Goal: Transaction & Acquisition: Book appointment/travel/reservation

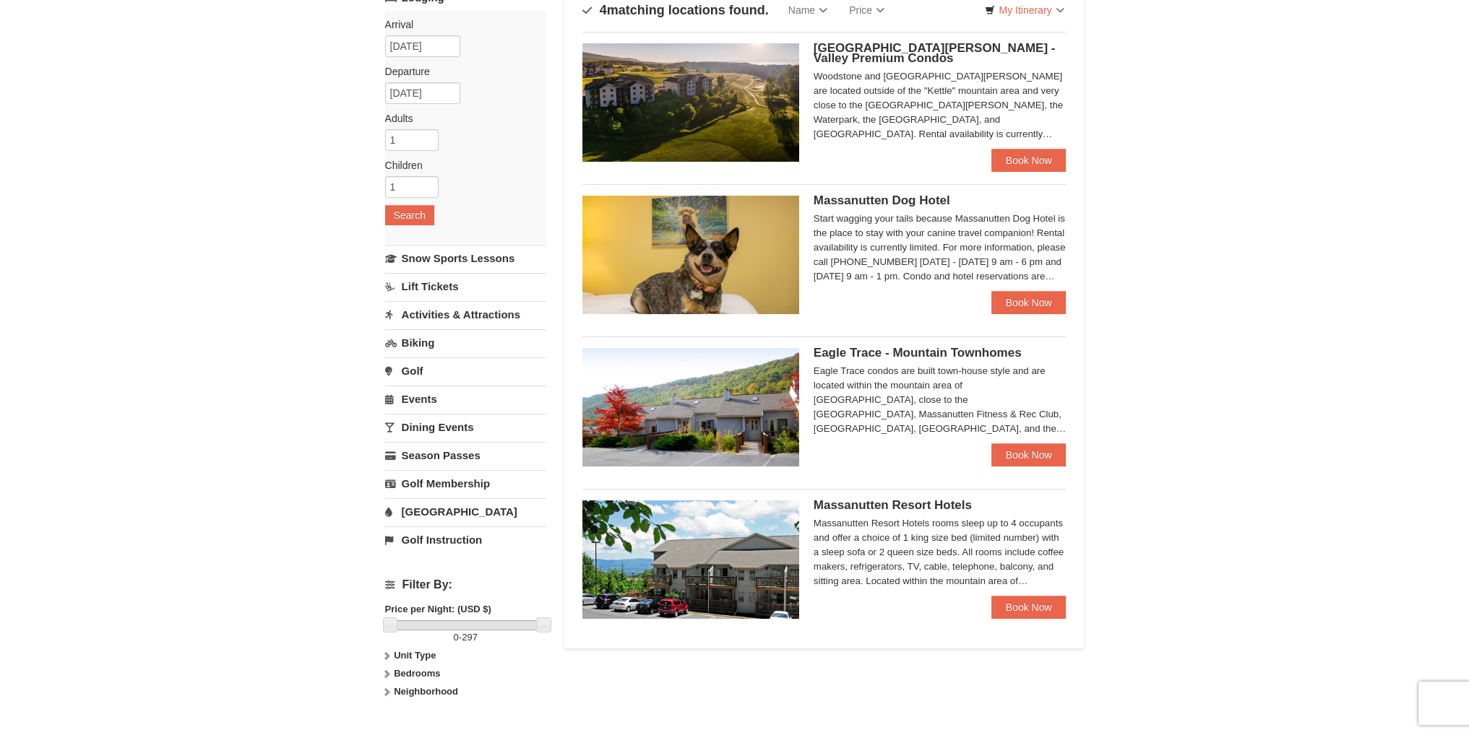
scroll to position [144, 0]
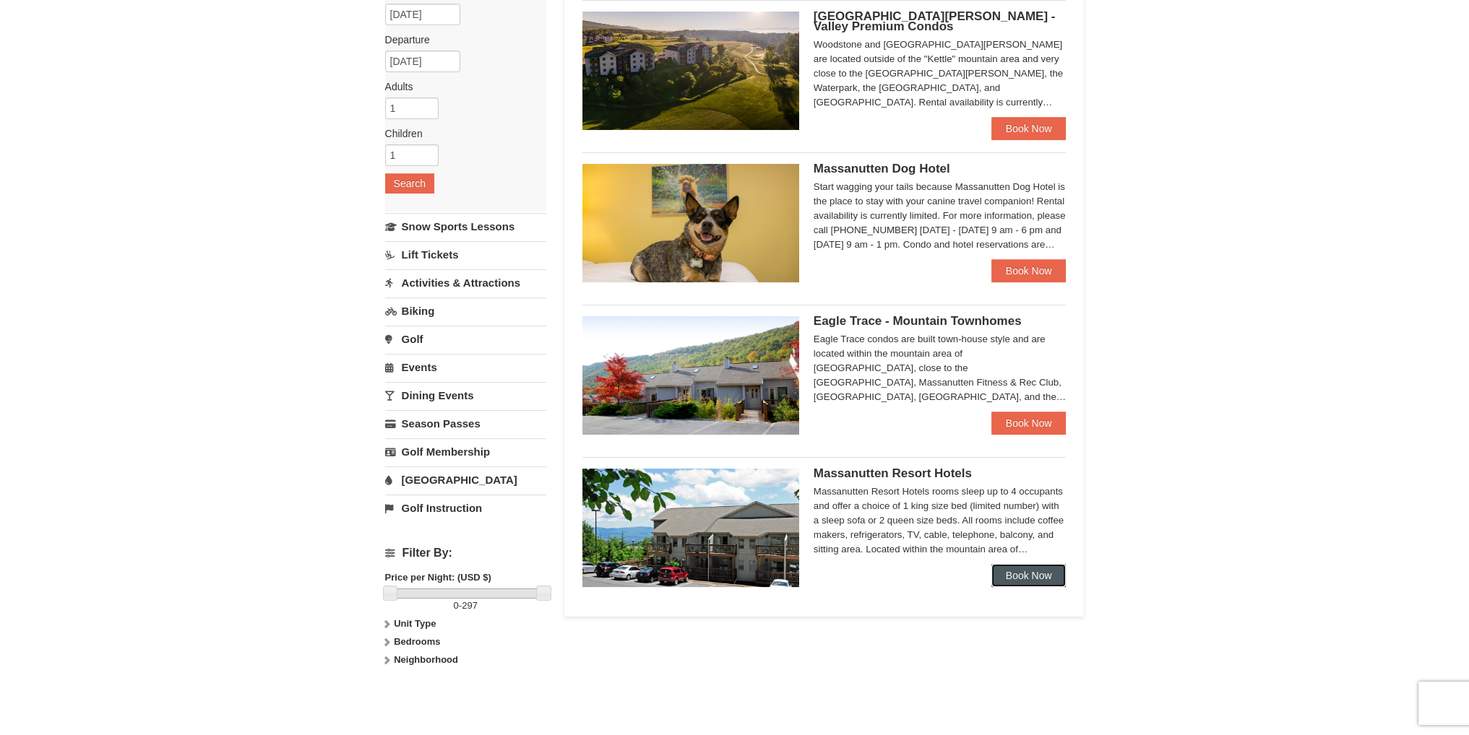
click at [1024, 574] on link "Book Now" at bounding box center [1028, 575] width 75 height 23
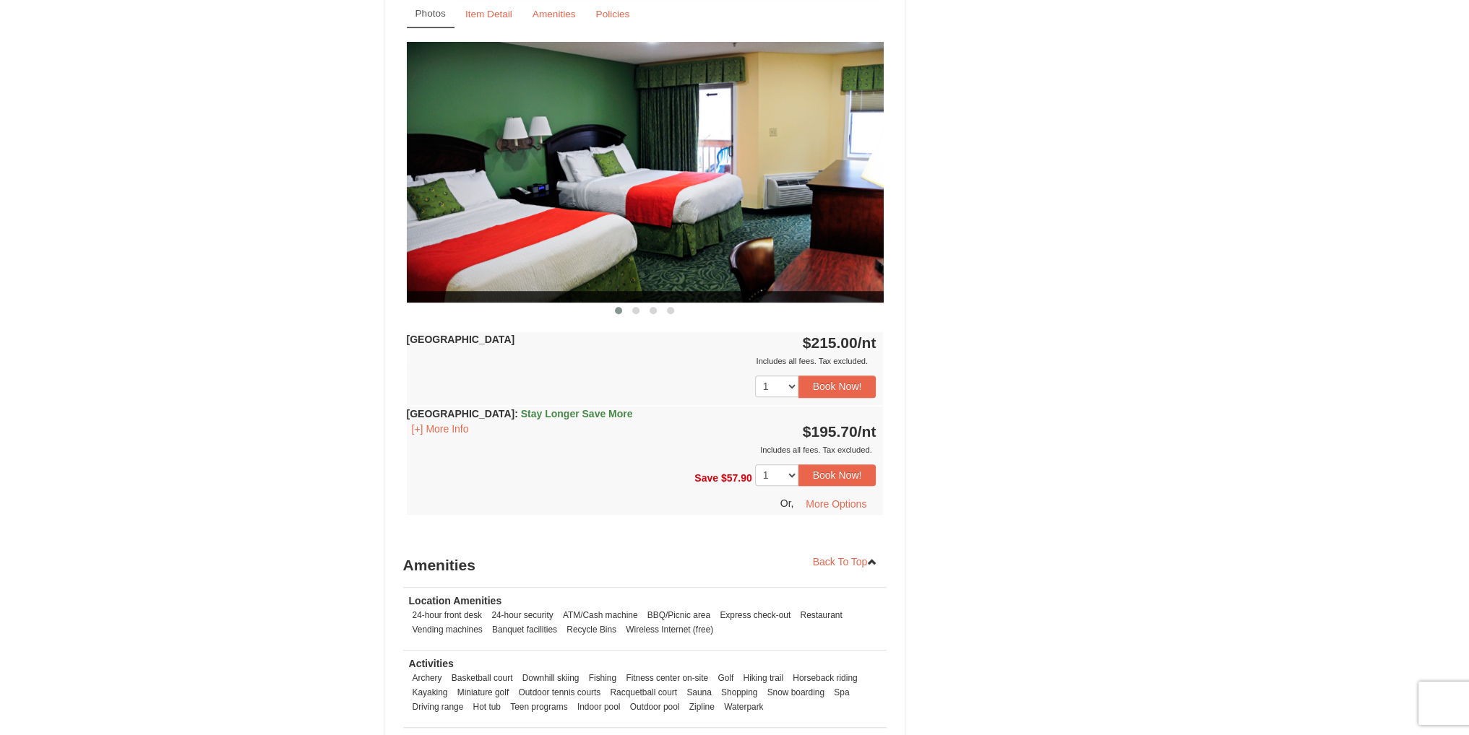
scroll to position [1156, 0]
click at [431, 429] on button "[+] More Info" at bounding box center [440, 429] width 67 height 16
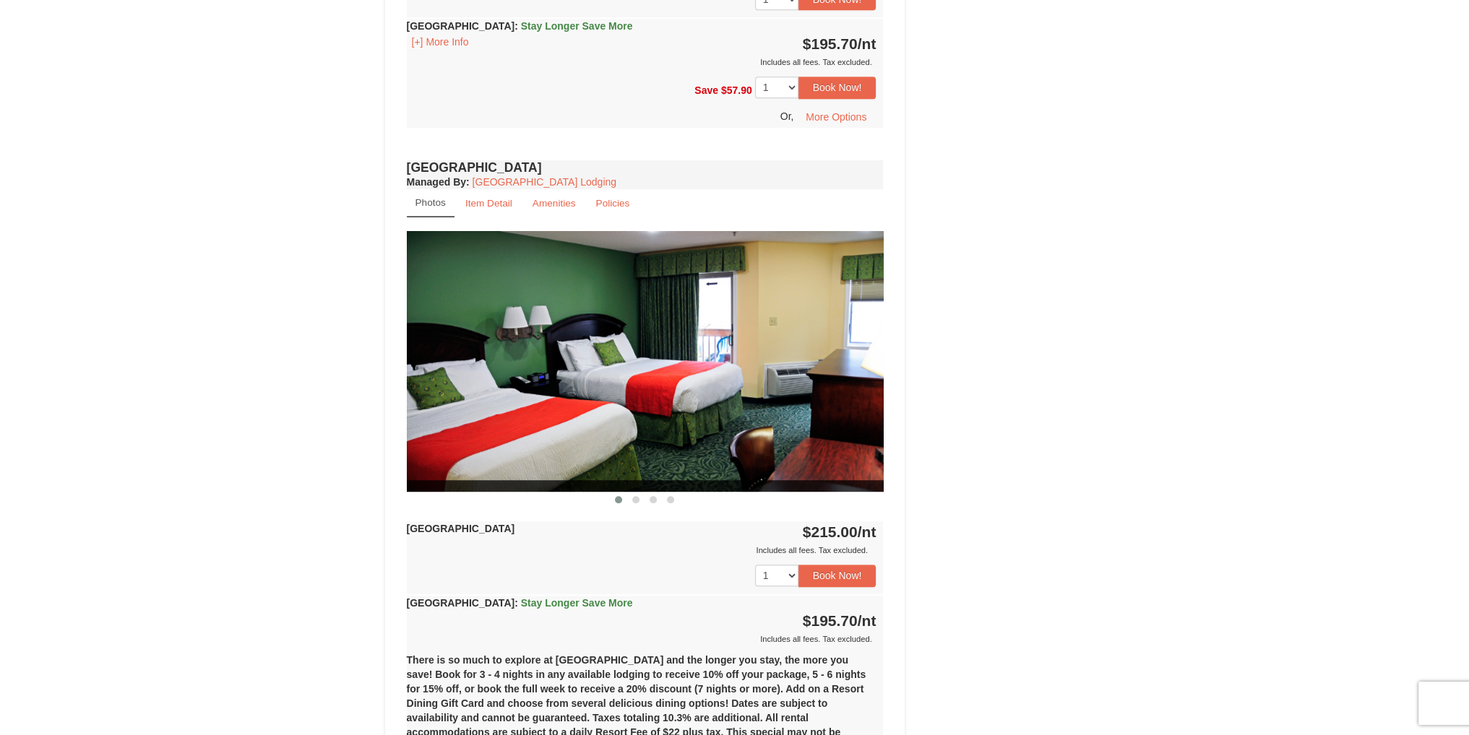
scroll to position [939, 0]
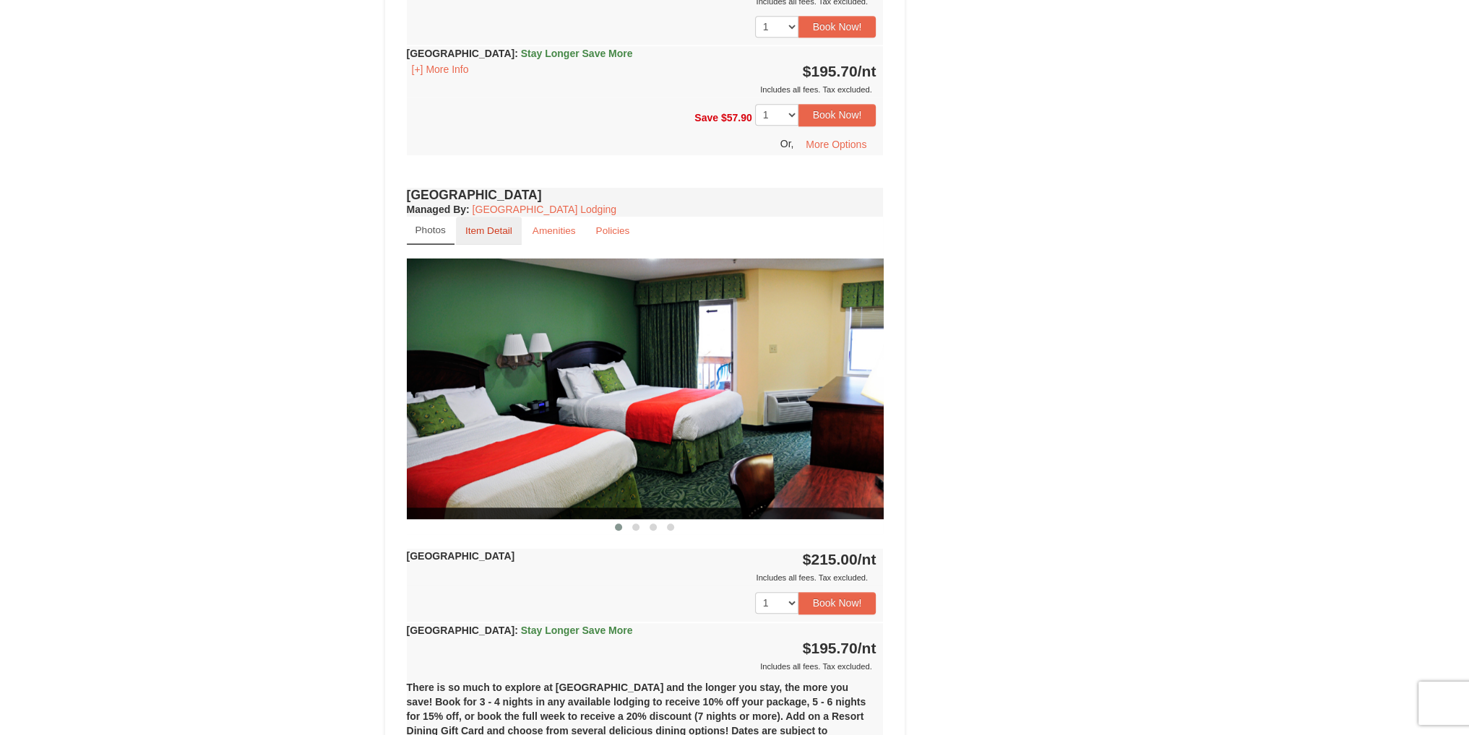
click at [490, 229] on small "Item Detail" at bounding box center [488, 230] width 47 height 11
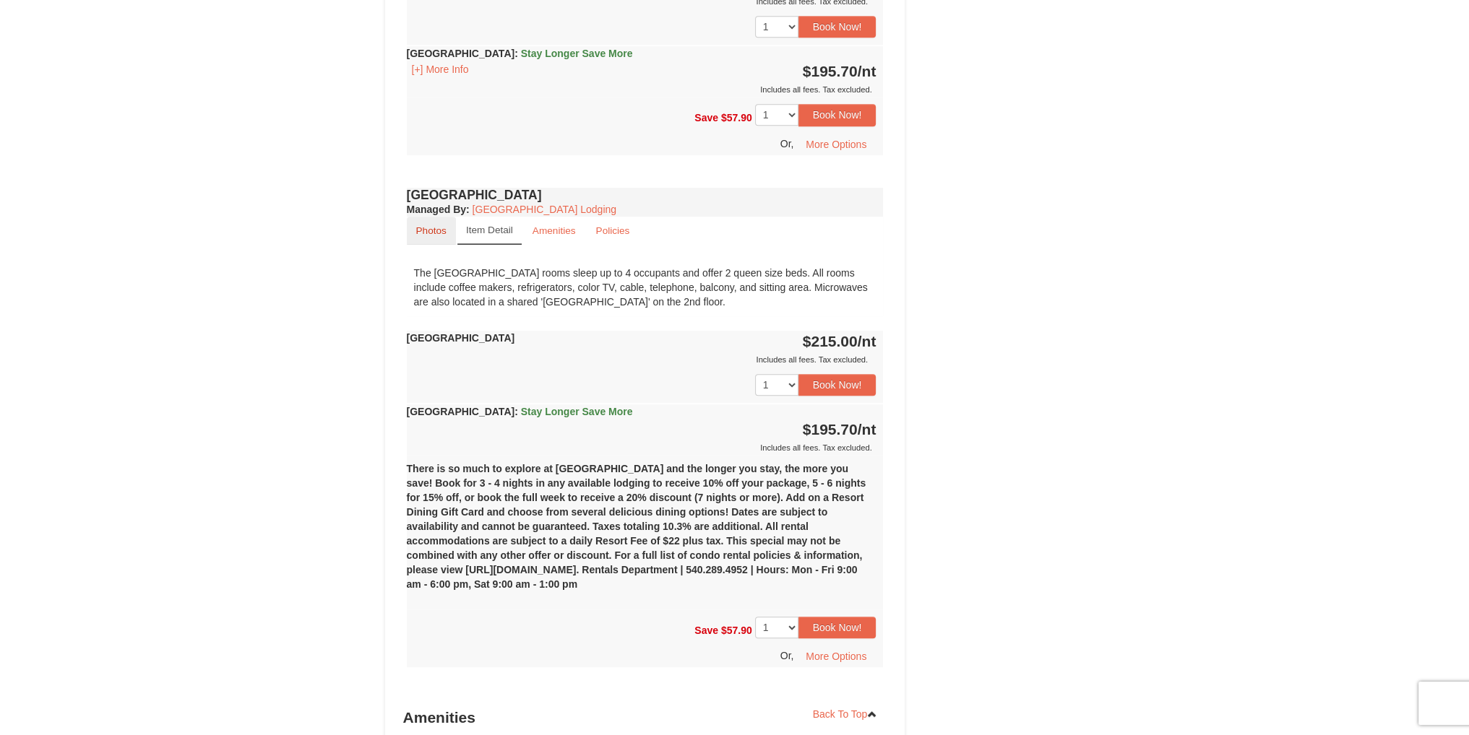
click at [441, 232] on small "Photos" at bounding box center [431, 230] width 30 height 11
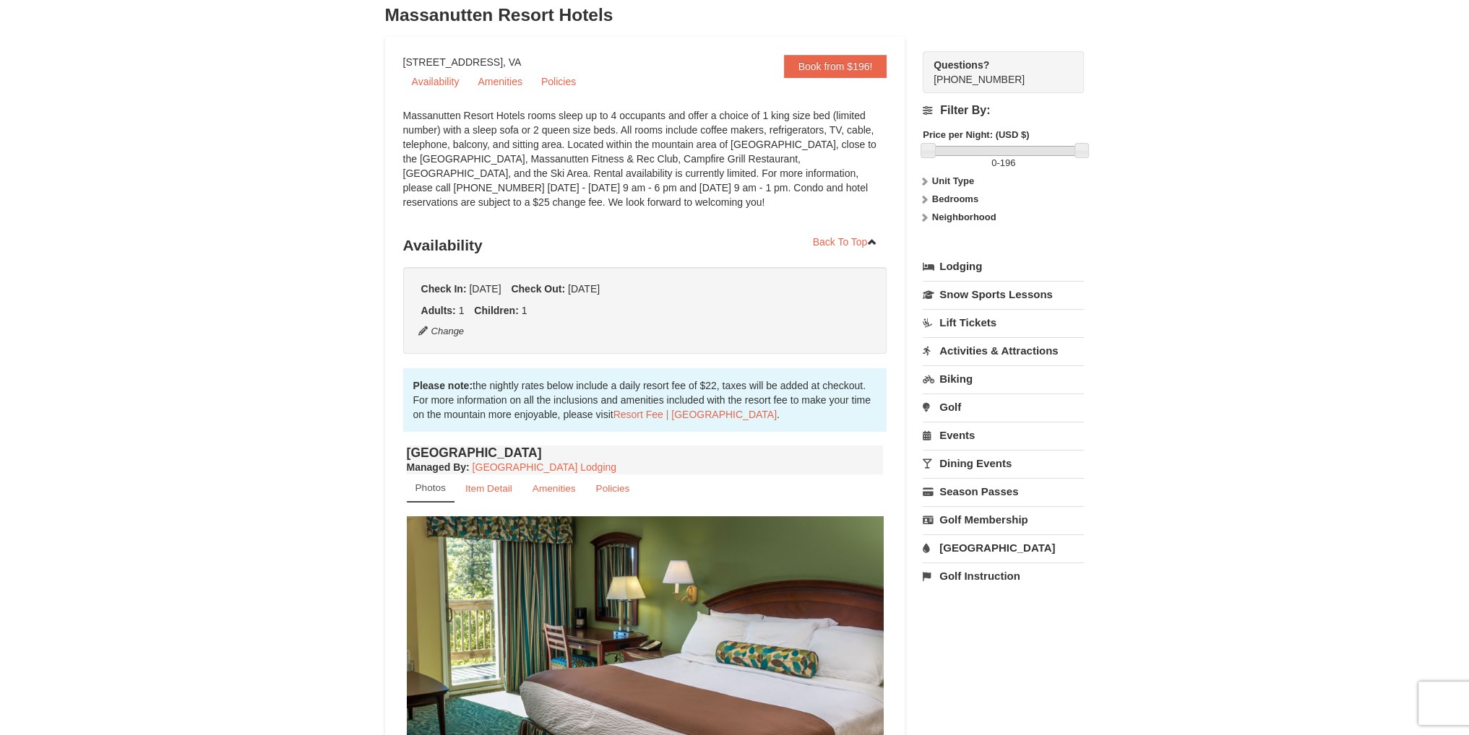
scroll to position [0, 0]
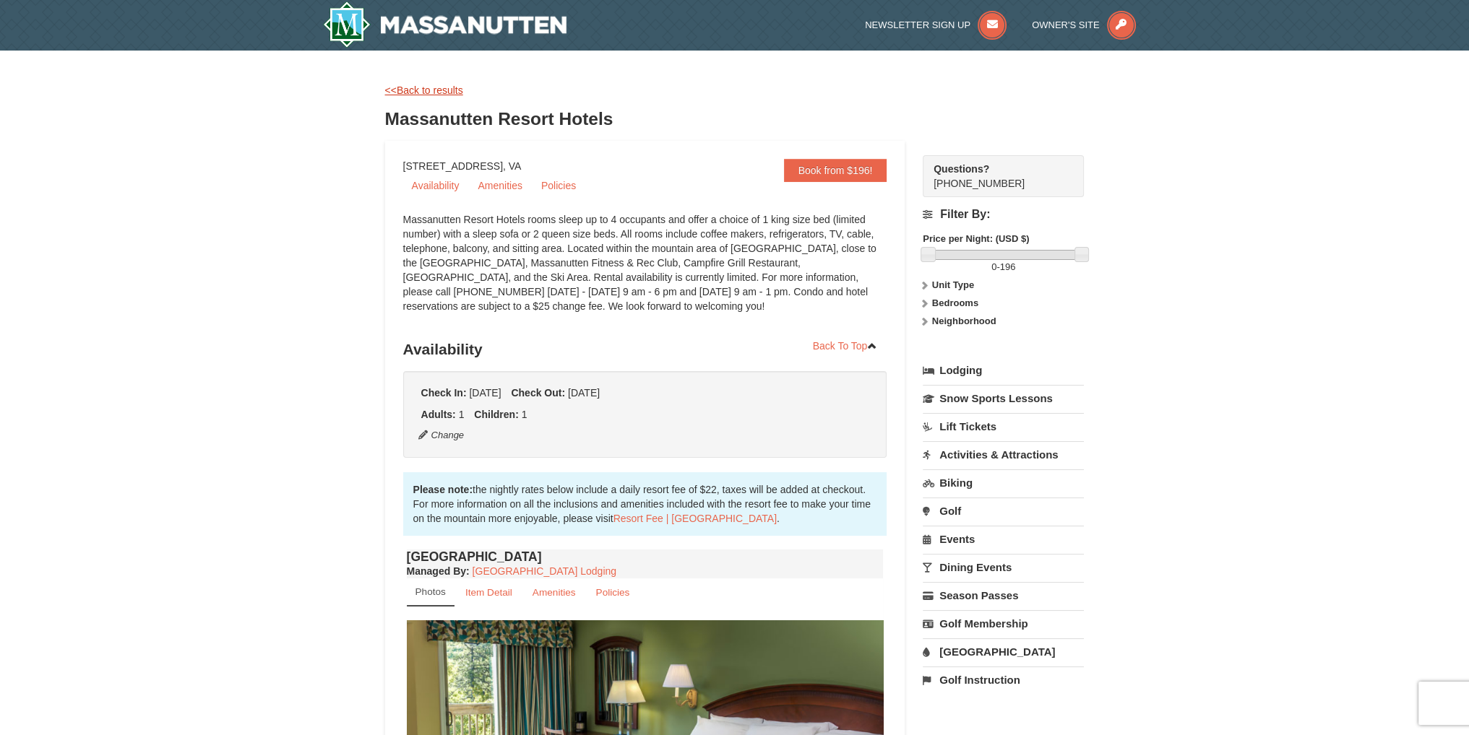
click at [417, 85] on link "<<Back to results" at bounding box center [424, 91] width 78 height 12
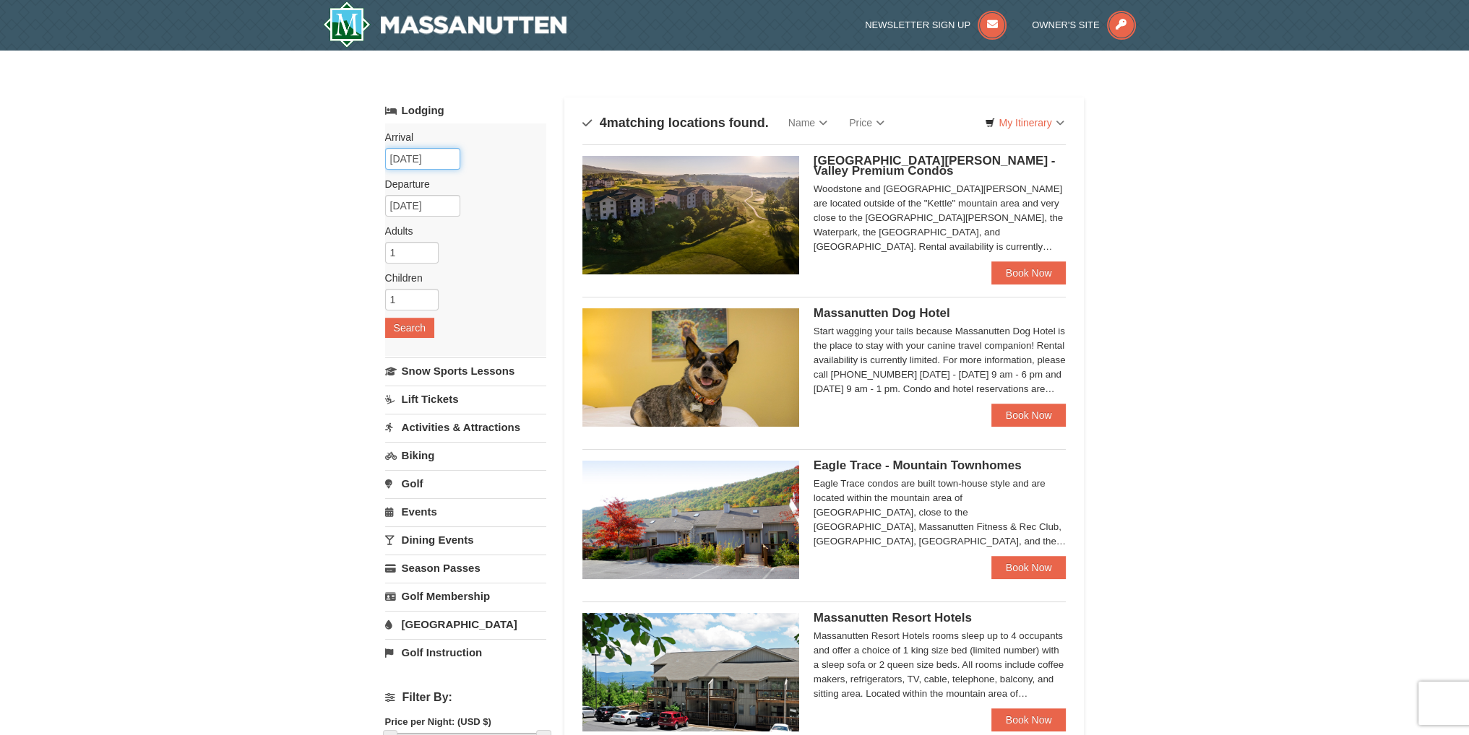
click at [415, 160] on input "[DATE]" at bounding box center [422, 159] width 75 height 22
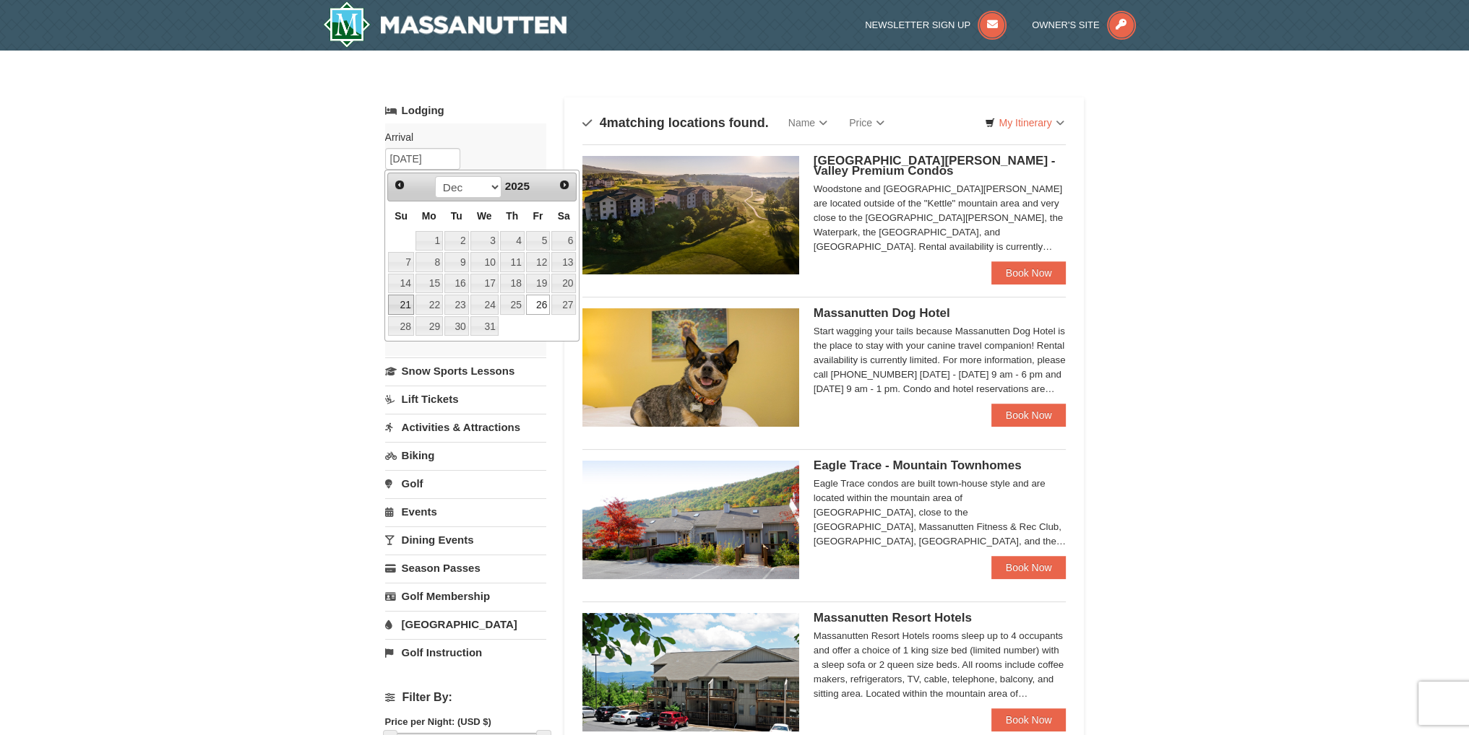
click at [407, 303] on link "21" at bounding box center [400, 305] width 25 height 20
type input "12/21/2025"
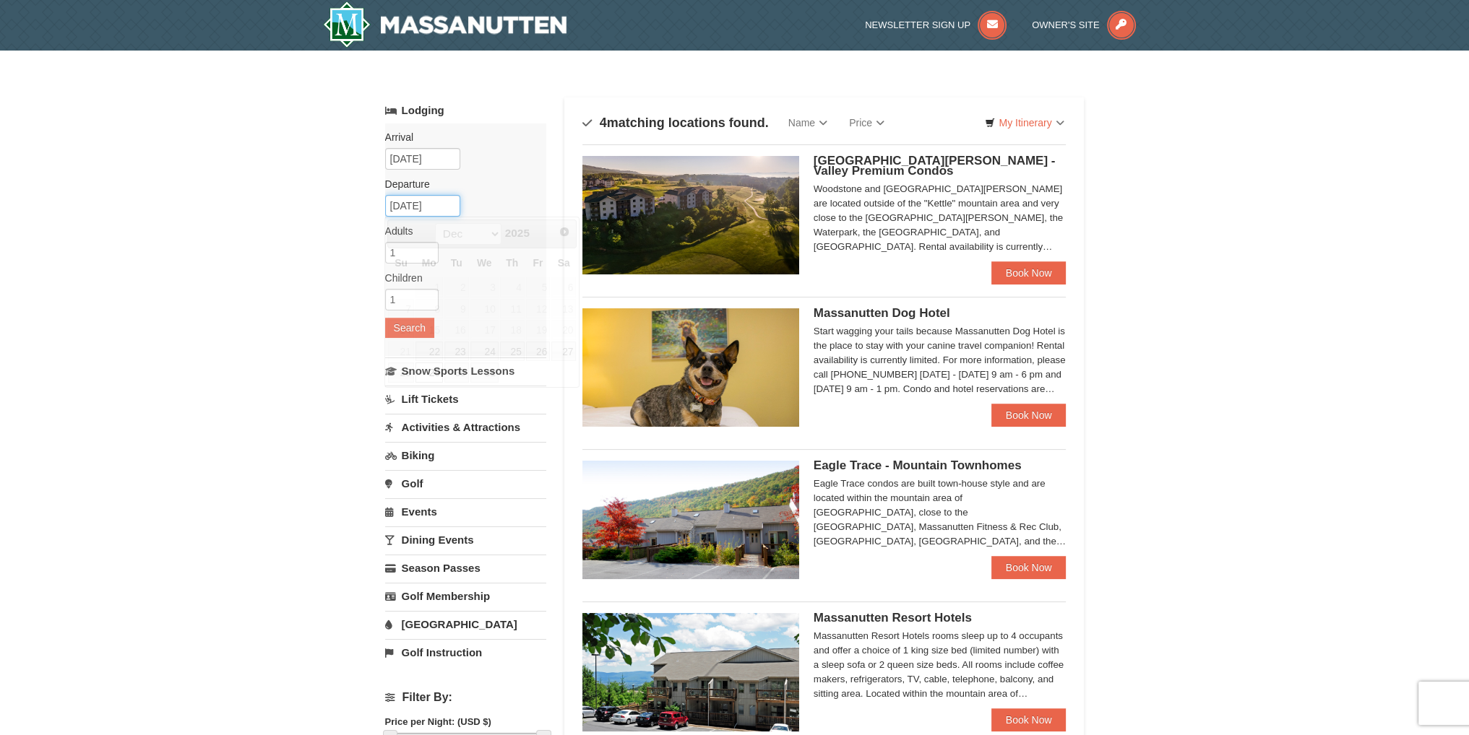
click at [429, 205] on input "[DATE]" at bounding box center [422, 206] width 75 height 22
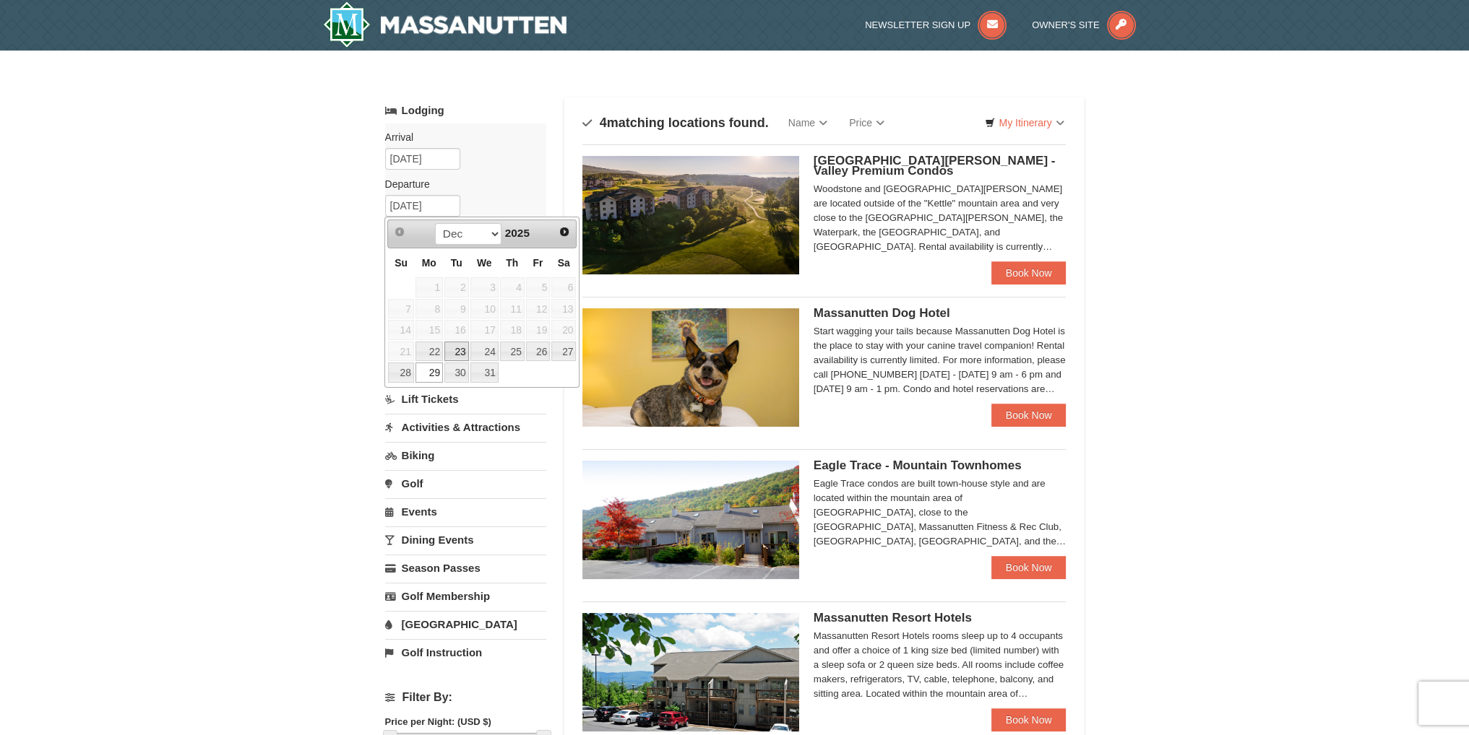
click at [462, 349] on link "23" at bounding box center [456, 352] width 25 height 20
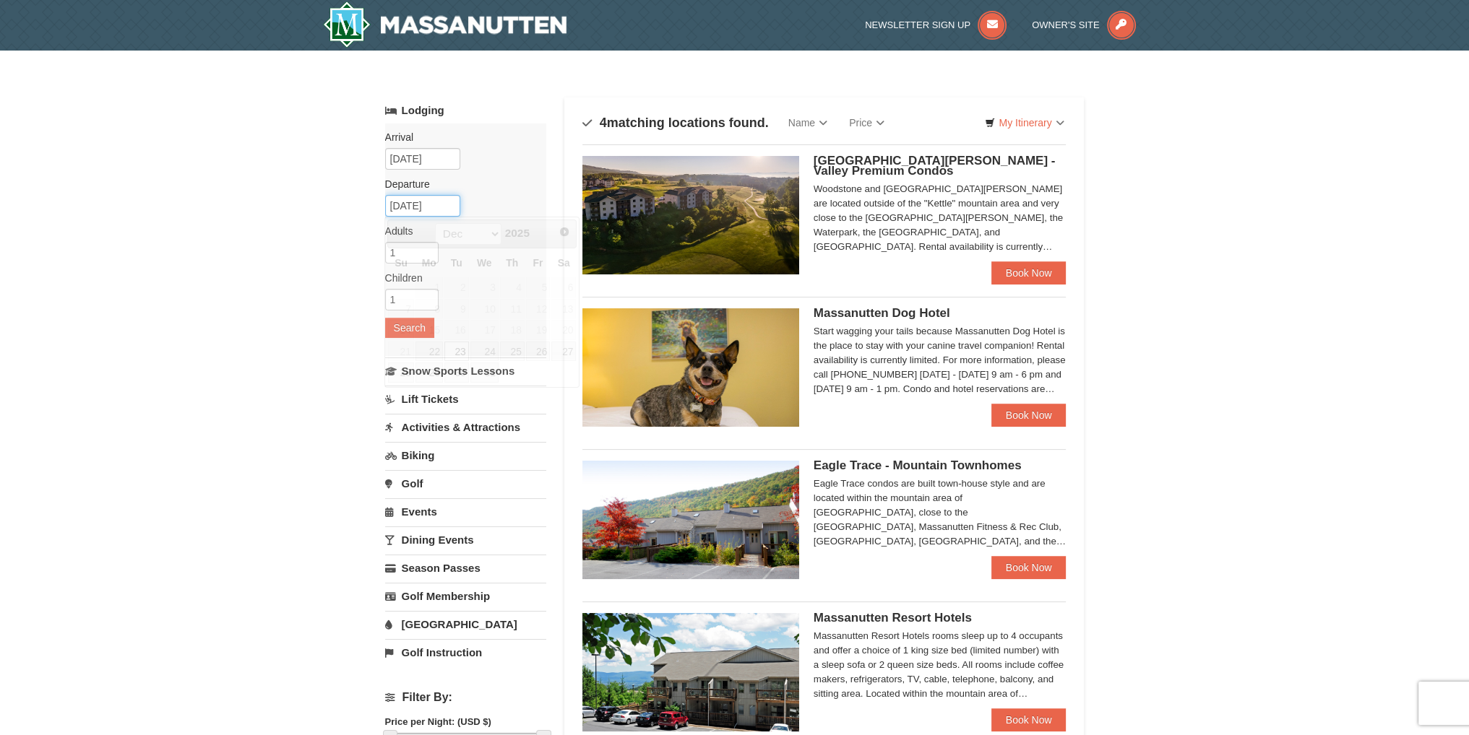
click at [431, 204] on input "12/23/2025" at bounding box center [422, 206] width 75 height 22
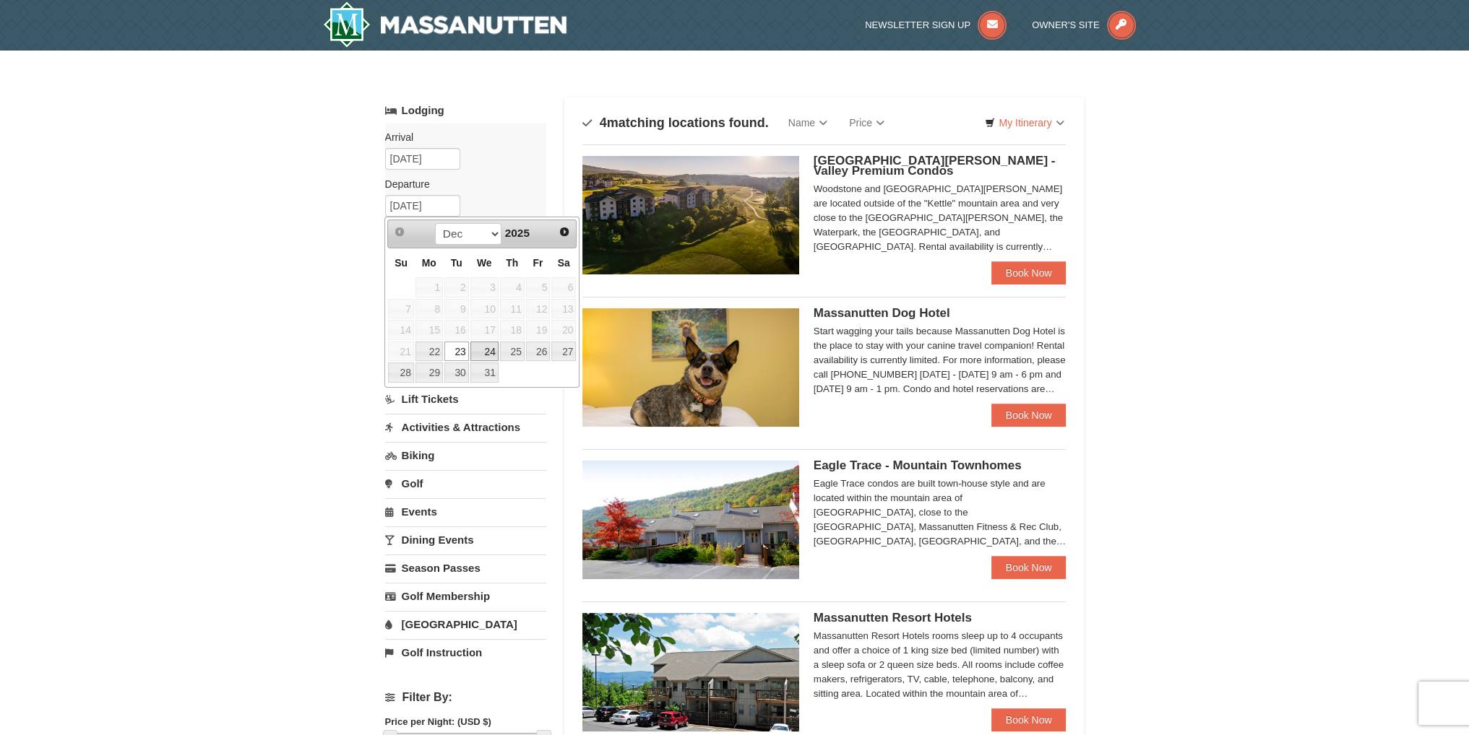
click at [492, 350] on link "24" at bounding box center [484, 352] width 28 height 20
type input "12/24/2025"
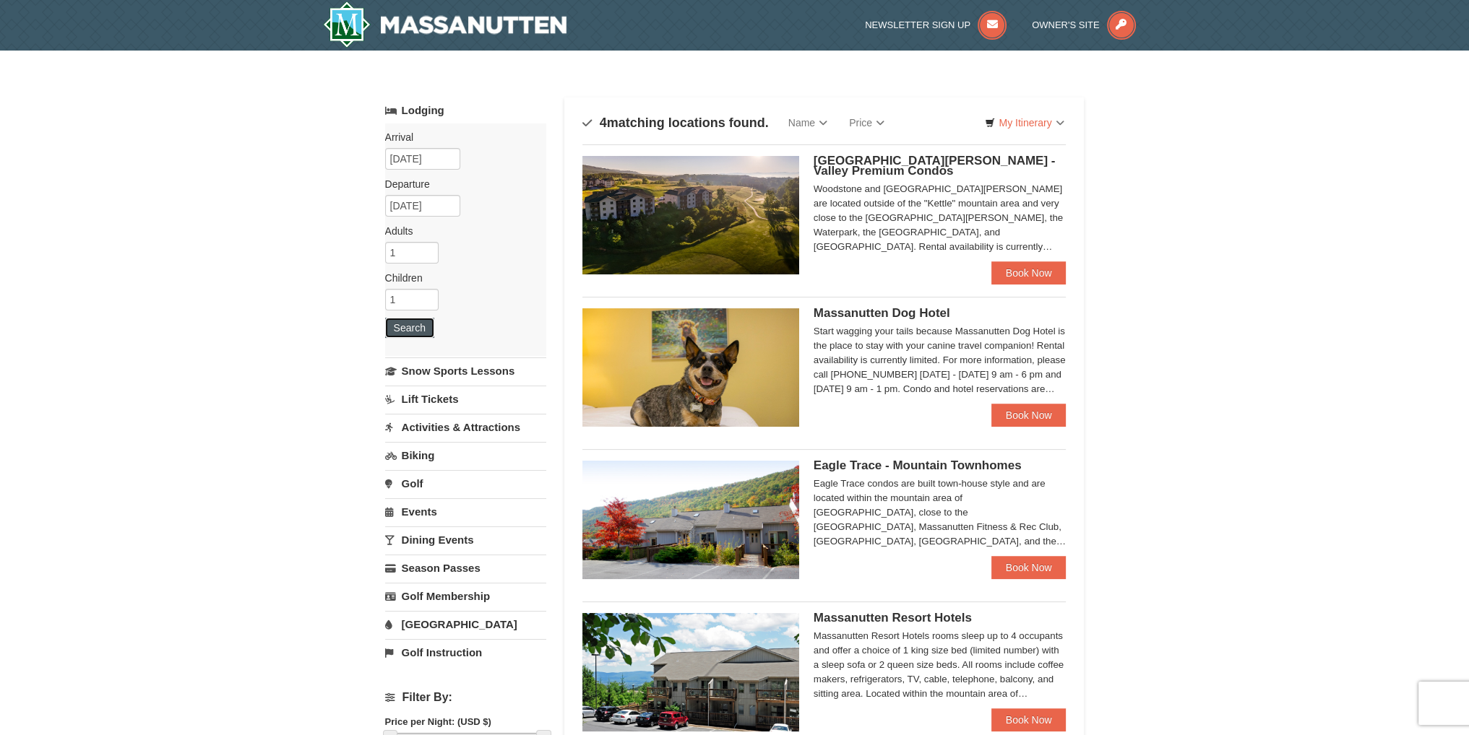
click at [410, 324] on button "Search" at bounding box center [409, 328] width 49 height 20
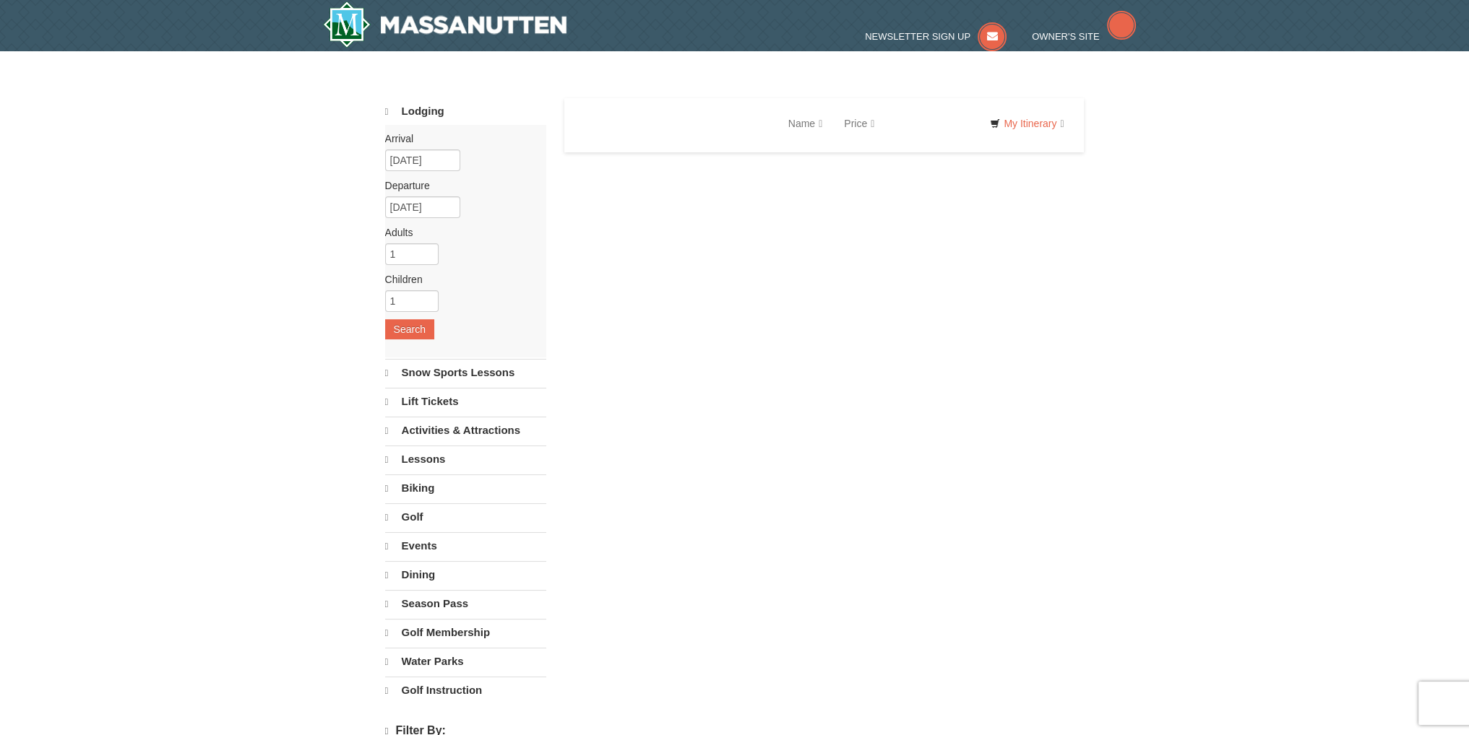
select select "9"
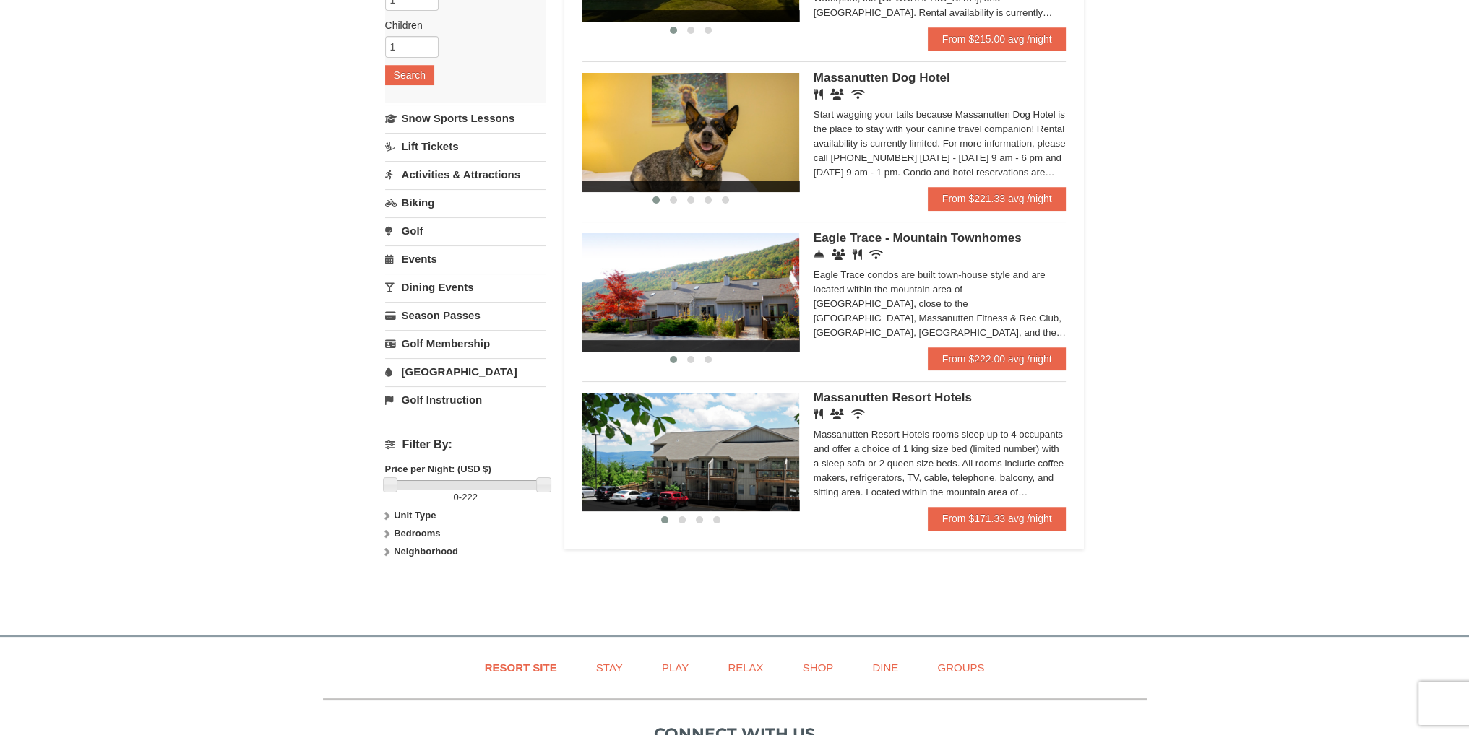
scroll to position [289, 0]
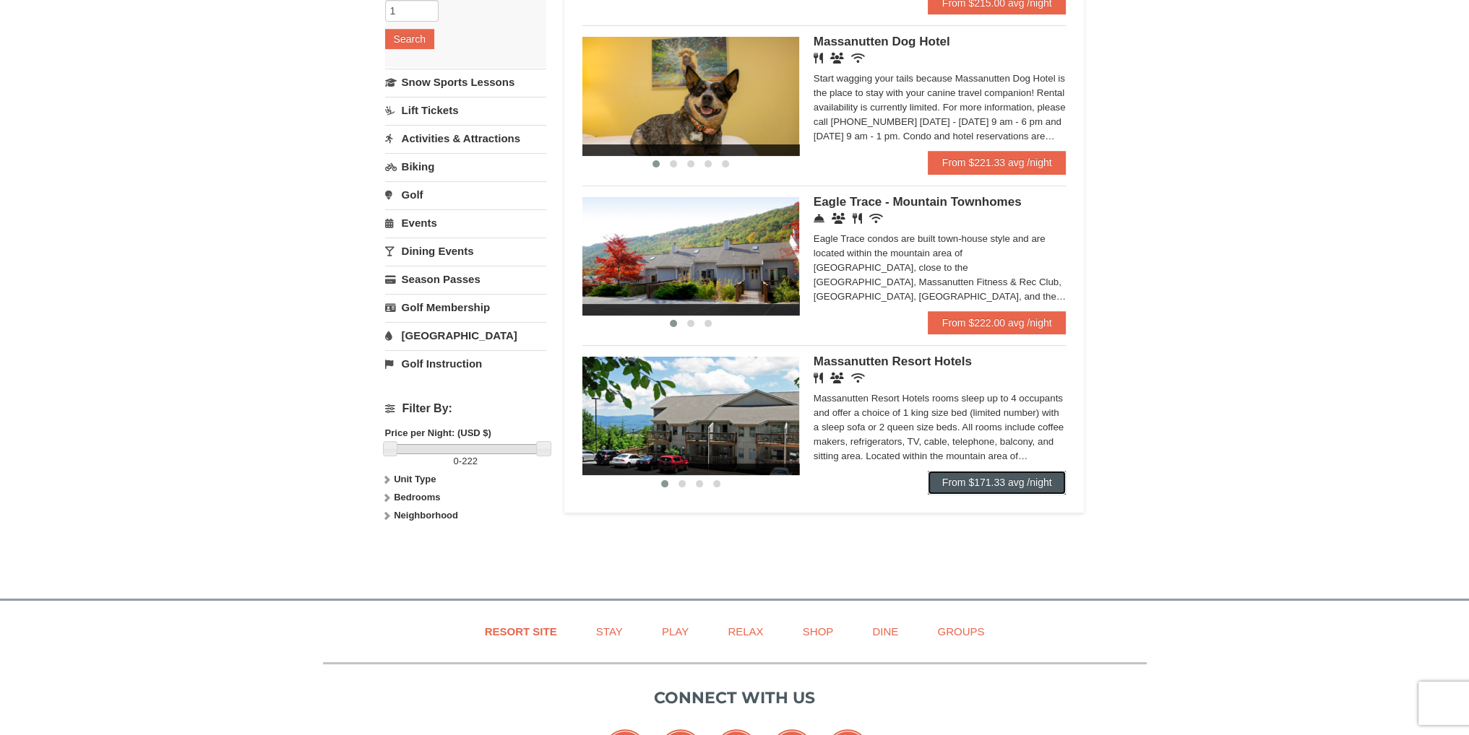
click at [986, 485] on link "From $171.33 avg /night" at bounding box center [997, 482] width 139 height 23
